Goal: Book appointment/travel/reservation

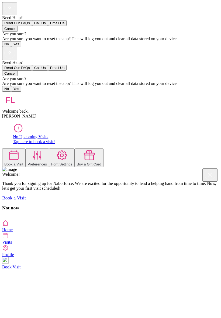
click at [23, 149] on div at bounding box center [13, 155] width 19 height 13
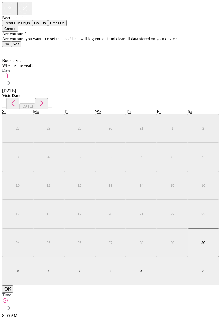
scroll to position [3, 0]
click at [13, 79] on icon at bounding box center [8, 83] width 9 height 9
click at [46, 99] on icon "button" at bounding box center [41, 103] width 9 height 9
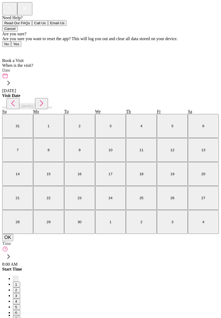
click at [99, 138] on button "3" at bounding box center [110, 126] width 31 height 24
click at [208, 93] on div at bounding box center [110, 93] width 216 height 0
click at [13, 252] on icon at bounding box center [8, 256] width 9 height 9
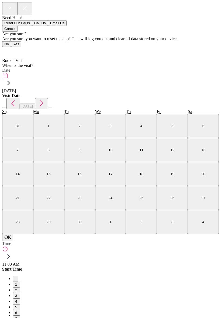
click at [20, 317] on span "00" at bounding box center [17, 321] width 5 height 4
click at [211, 266] on div at bounding box center [110, 266] width 216 height 0
click at [207, 266] on div at bounding box center [110, 266] width 216 height 0
click at [211, 266] on div at bounding box center [110, 266] width 216 height 0
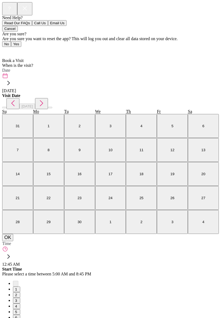
click at [209, 266] on div at bounding box center [110, 266] width 216 height 0
click at [19, 266] on div at bounding box center [110, 266] width 216 height 0
click at [33, 266] on div at bounding box center [110, 266] width 216 height 0
click at [37, 266] on div at bounding box center [110, 266] width 216 height 0
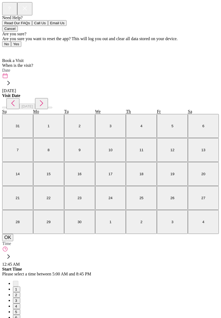
click at [12, 266] on div at bounding box center [110, 266] width 216 height 0
click at [5, 266] on div at bounding box center [110, 266] width 216 height 0
click at [214, 266] on div at bounding box center [110, 266] width 216 height 0
click at [5, 266] on div at bounding box center [110, 266] width 216 height 0
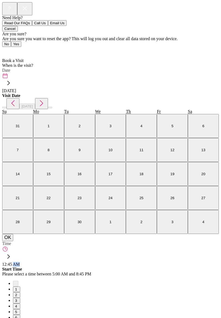
click at [171, 266] on div at bounding box center [110, 266] width 216 height 0
click at [28, 266] on div at bounding box center [110, 266] width 216 height 0
click at [211, 266] on div at bounding box center [110, 266] width 216 height 0
click at [205, 266] on div at bounding box center [110, 266] width 216 height 0
click at [210, 266] on div at bounding box center [110, 266] width 216 height 0
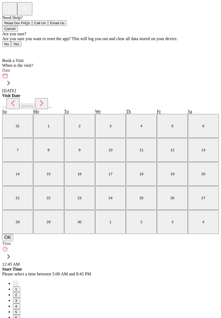
click at [207, 266] on div at bounding box center [110, 266] width 216 height 0
click at [202, 266] on div at bounding box center [110, 266] width 216 height 0
click at [9, 266] on div at bounding box center [110, 266] width 216 height 0
click at [12, 266] on div at bounding box center [110, 266] width 216 height 0
click at [18, 266] on div at bounding box center [110, 266] width 216 height 0
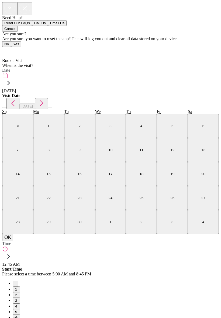
click at [211, 266] on div at bounding box center [110, 266] width 216 height 0
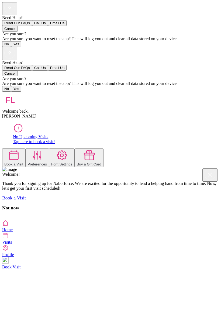
click at [18, 151] on icon at bounding box center [13, 155] width 9 height 9
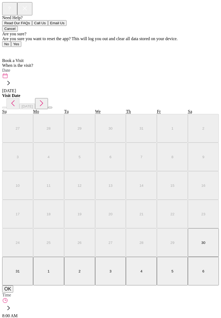
click at [13, 79] on icon at bounding box center [8, 83] width 9 height 9
click at [46, 99] on icon "button" at bounding box center [41, 103] width 9 height 9
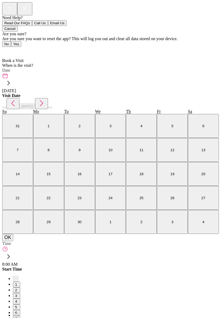
click at [140, 128] on abbr "4" at bounding box center [141, 126] width 2 height 4
click at [211, 93] on div at bounding box center [110, 93] width 216 height 0
click at [39, 246] on div "8:00 AM" at bounding box center [110, 256] width 216 height 20
click at [47, 266] on div at bounding box center [110, 266] width 216 height 0
click at [43, 246] on div "8:00 AM" at bounding box center [110, 256] width 216 height 20
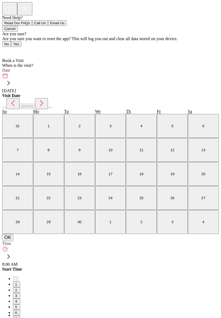
click at [207, 266] on div at bounding box center [110, 266] width 216 height 0
click at [13, 252] on icon at bounding box center [8, 256] width 9 height 9
click at [212, 266] on div at bounding box center [110, 266] width 216 height 0
click at [13, 252] on icon at bounding box center [8, 256] width 9 height 9
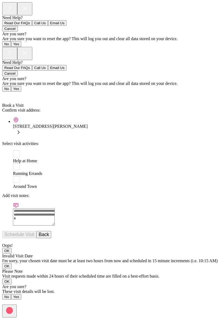
click at [16, 176] on rect at bounding box center [16, 179] width 7 height 7
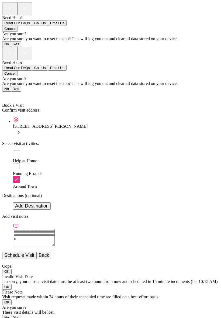
click at [51, 202] on button "Add Destination" at bounding box center [32, 205] width 38 height 7
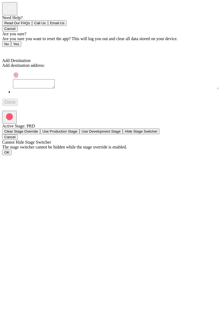
click at [41, 79] on textarea at bounding box center [34, 83] width 42 height 9
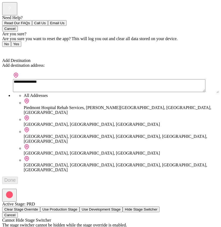
click at [163, 105] on div "Piedmont Hospital Rehab Services, [PERSON_NAME][GEOGRAPHIC_DATA], [GEOGRAPHIC_D…" at bounding box center [121, 110] width 195 height 10
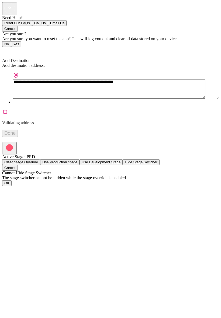
type textarea "**********"
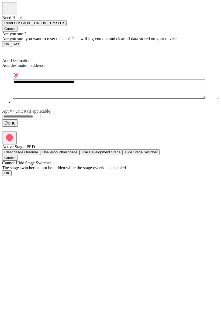
click at [18, 119] on button "Done" at bounding box center [10, 122] width 16 height 7
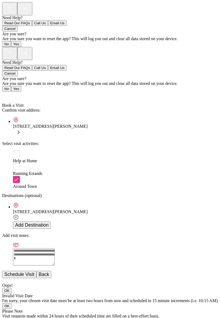
click at [16, 176] on rect at bounding box center [16, 179] width 7 height 7
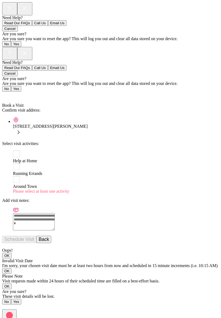
click at [16, 176] on rect at bounding box center [16, 179] width 7 height 7
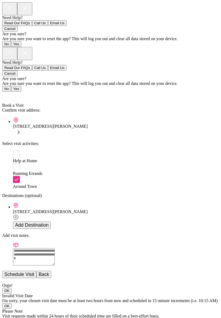
click at [51, 221] on button "Add Destination" at bounding box center [32, 224] width 38 height 7
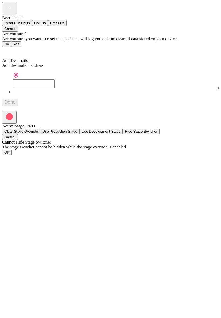
click at [37, 79] on textarea at bounding box center [34, 83] width 42 height 9
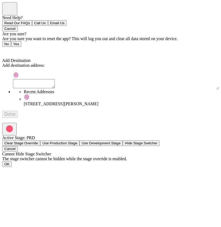
click at [34, 89] on div "Recent Addresses" at bounding box center [121, 91] width 195 height 5
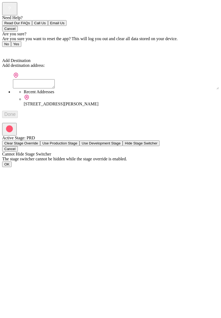
click at [27, 79] on textarea at bounding box center [34, 83] width 42 height 9
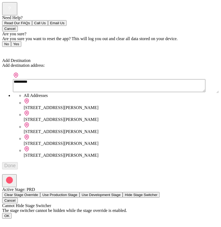
click at [108, 105] on div "[STREET_ADDRESS][PERSON_NAME]" at bounding box center [121, 107] width 195 height 5
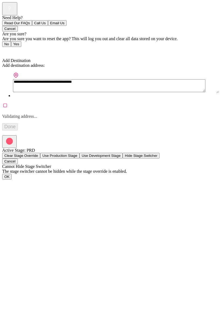
type textarea "**********"
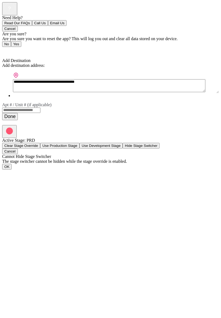
click at [18, 113] on button "Done" at bounding box center [10, 116] width 16 height 7
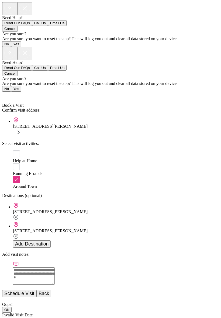
click at [36, 290] on button "Schedule Visit" at bounding box center [19, 293] width 34 height 7
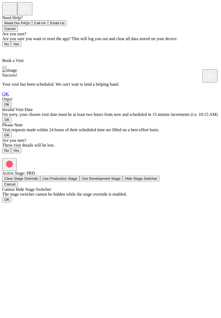
click at [9, 96] on link "OK" at bounding box center [5, 93] width 7 height 5
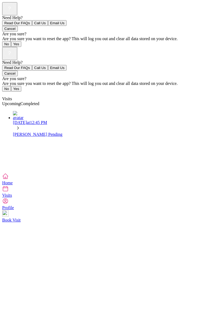
click at [54, 132] on div "[PERSON_NAME] Pending" at bounding box center [116, 134] width 206 height 5
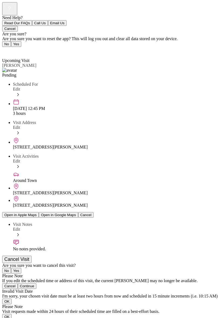
click at [216, 62] on div "Back Upcoming Visit Upcoming Visit [PERSON_NAME] Pending Scheduled For Edit [DA…" at bounding box center [110, 196] width 216 height 299
click at [13, 48] on span "Back" at bounding box center [9, 50] width 9 height 5
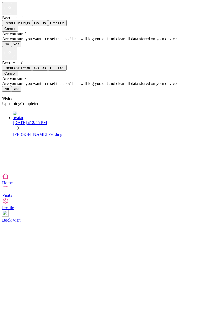
click at [5, 168] on div at bounding box center [110, 170] width 216 height 5
